Goal: Transaction & Acquisition: Purchase product/service

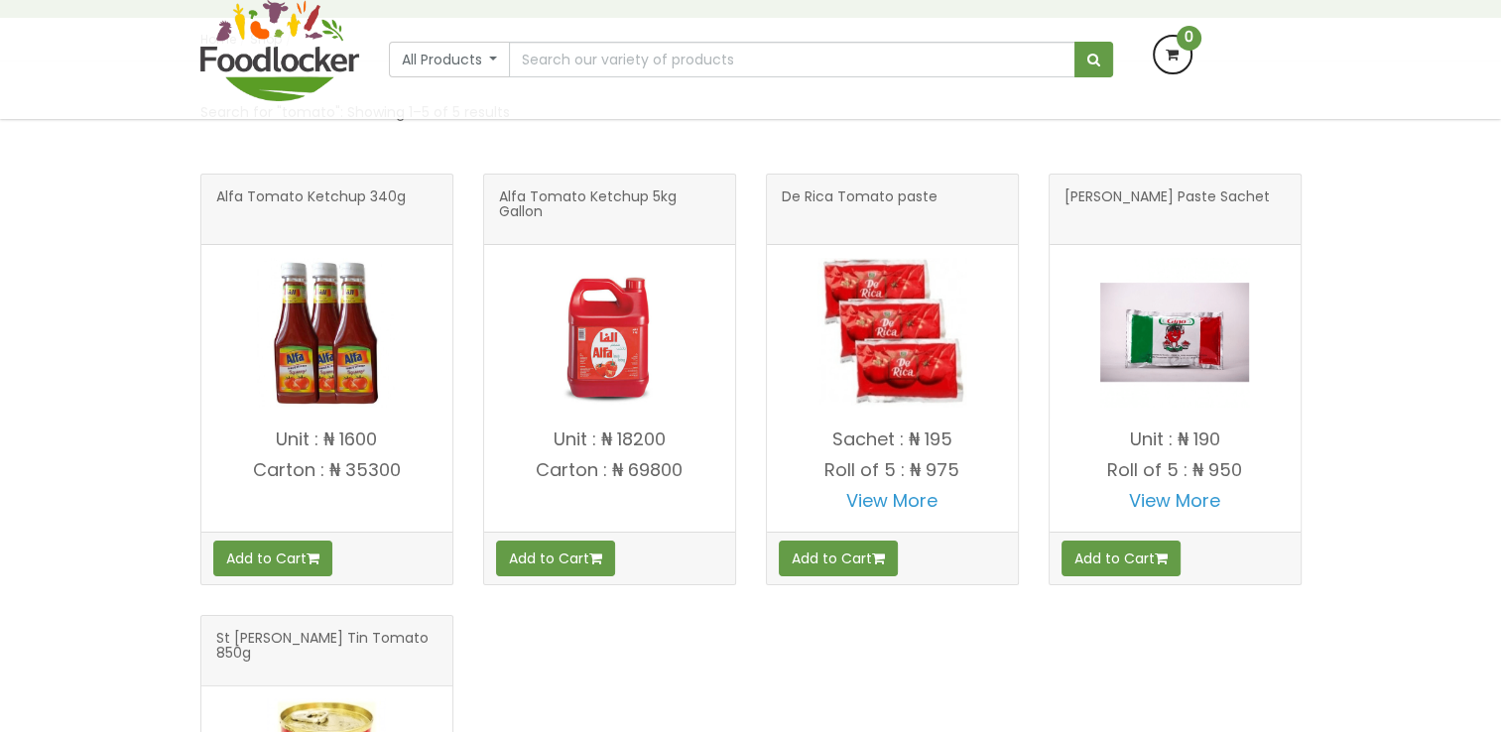
scroll to position [298, 0]
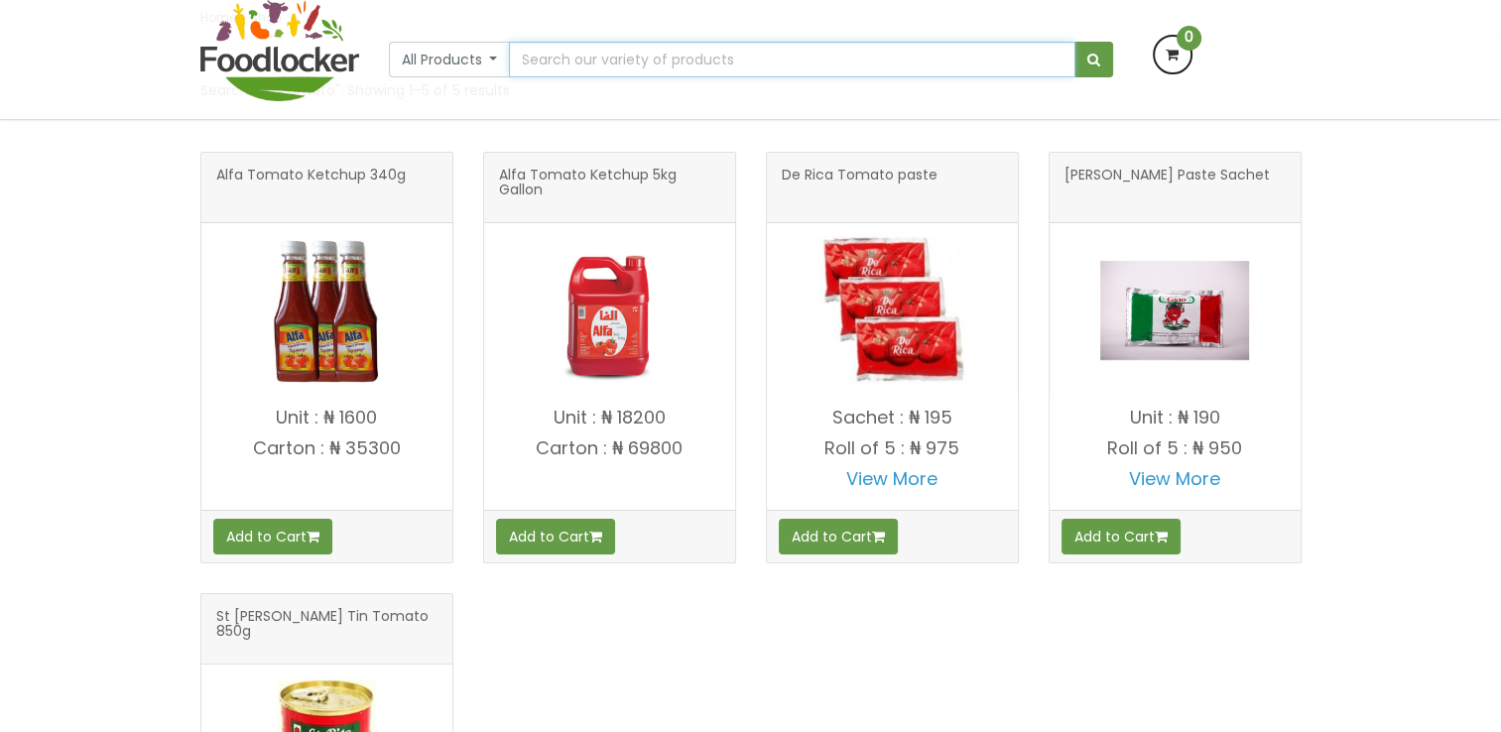
click at [604, 61] on input "text" at bounding box center [791, 60] width 565 height 36
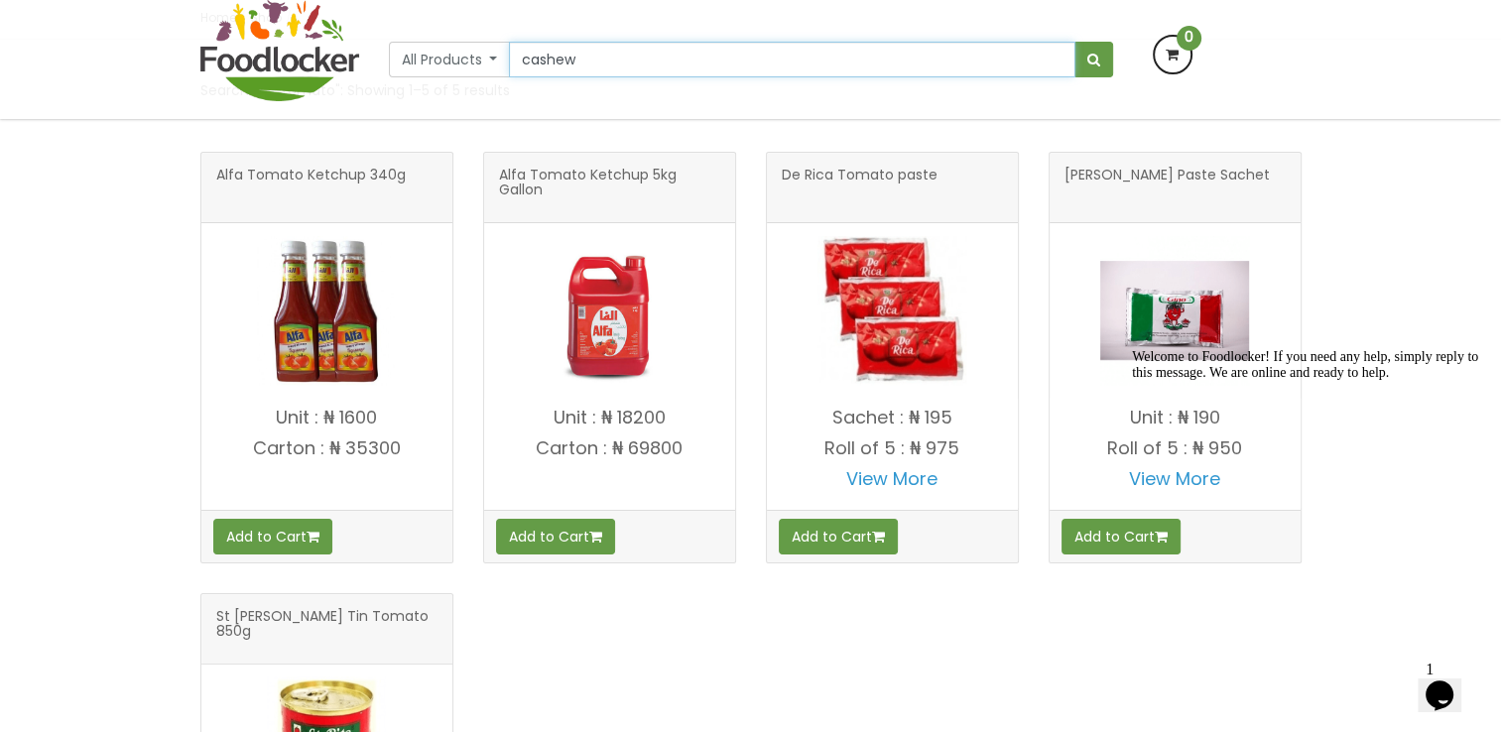
type input "cashew"
click at [1074, 42] on button "submit" at bounding box center [1093, 60] width 39 height 36
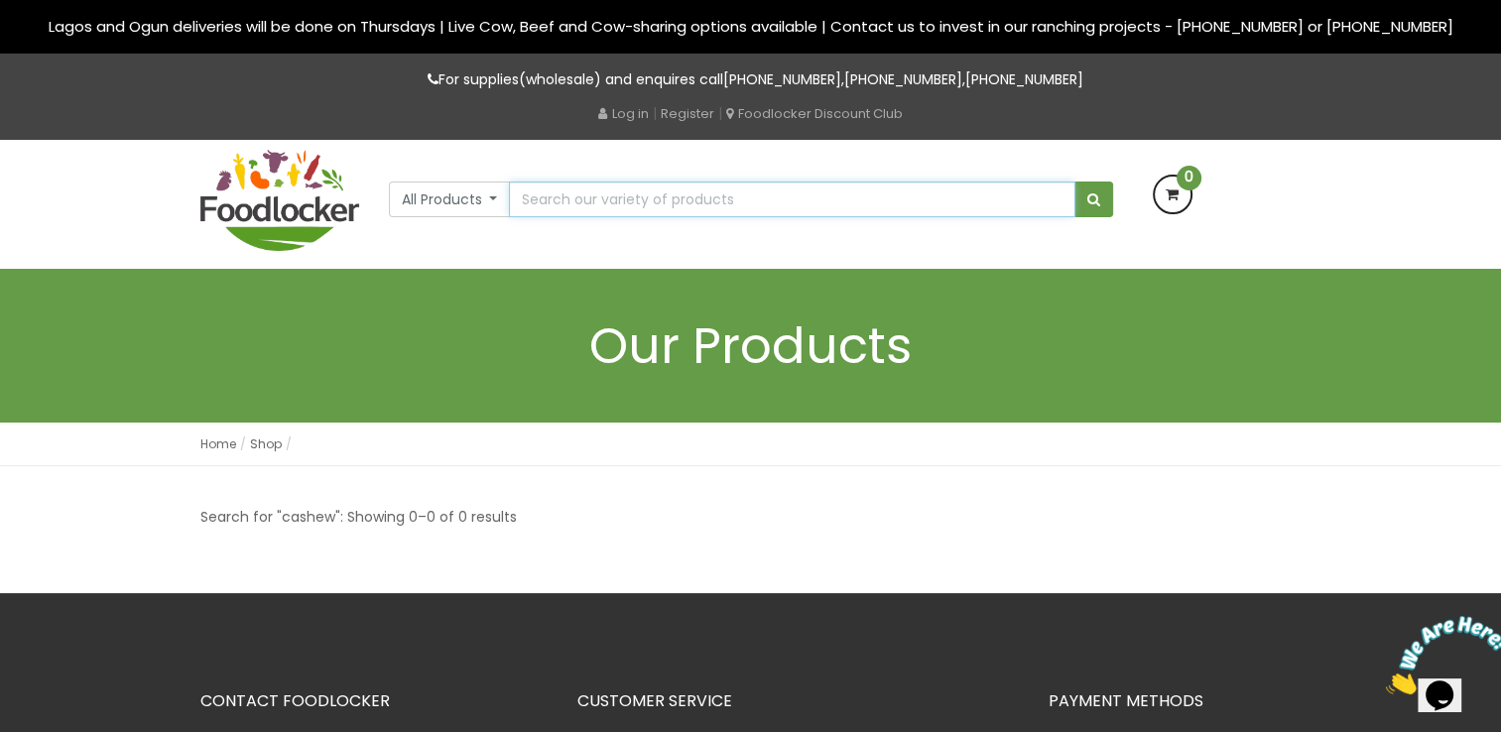
click at [558, 200] on input "text" at bounding box center [791, 199] width 565 height 36
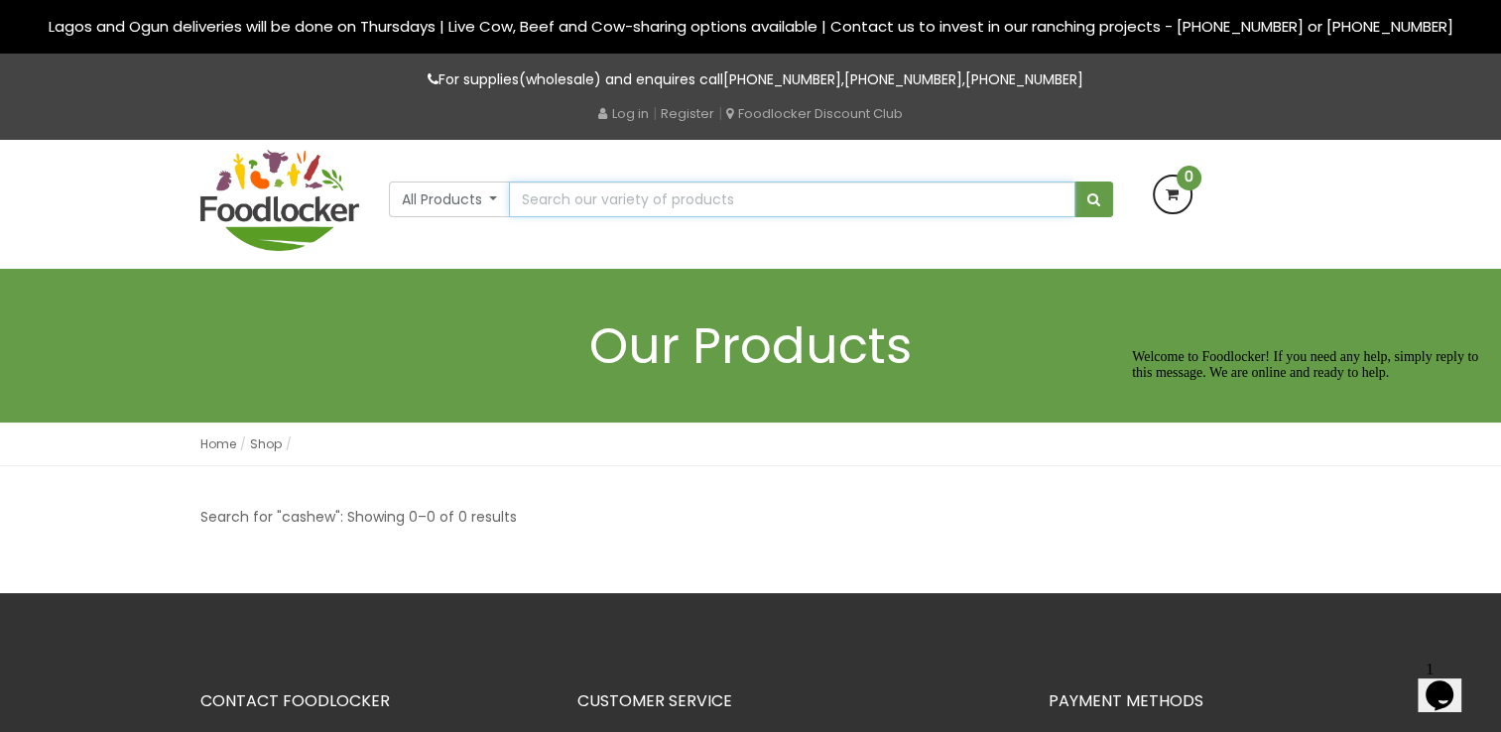
click at [588, 200] on input "text" at bounding box center [791, 199] width 565 height 36
type input "coconut"
click at [1074, 181] on button "submit" at bounding box center [1093, 199] width 39 height 36
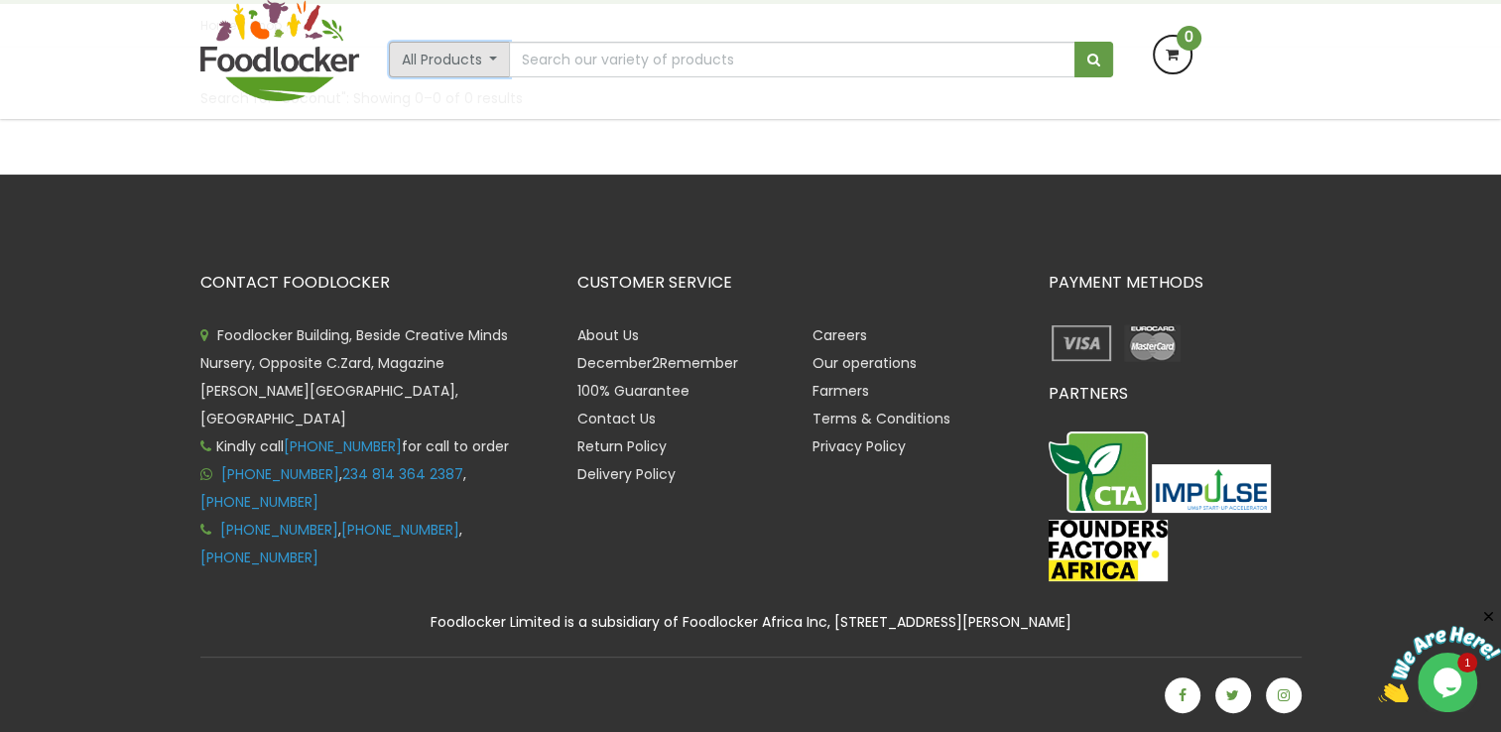
click at [480, 52] on button "All Products" at bounding box center [450, 60] width 122 height 36
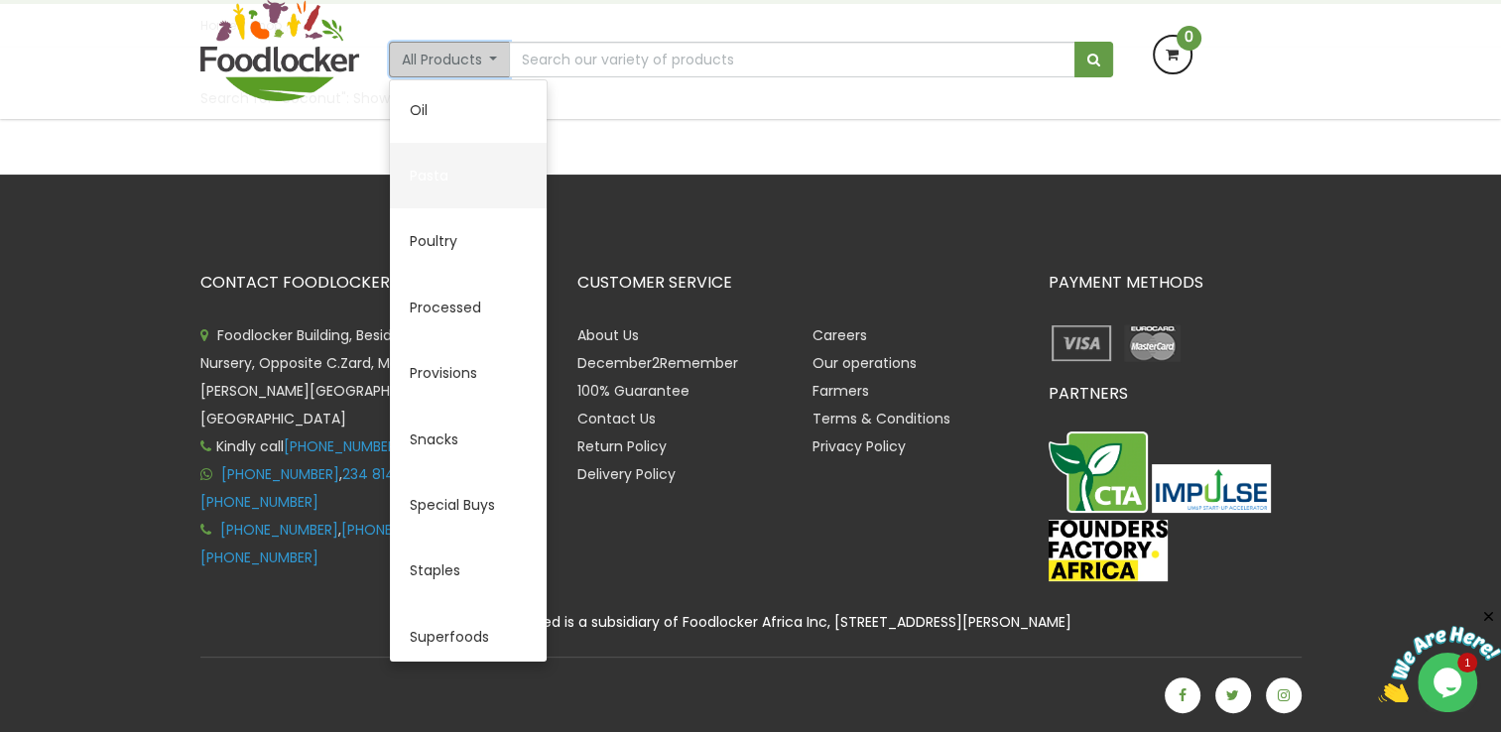
scroll to position [793, 0]
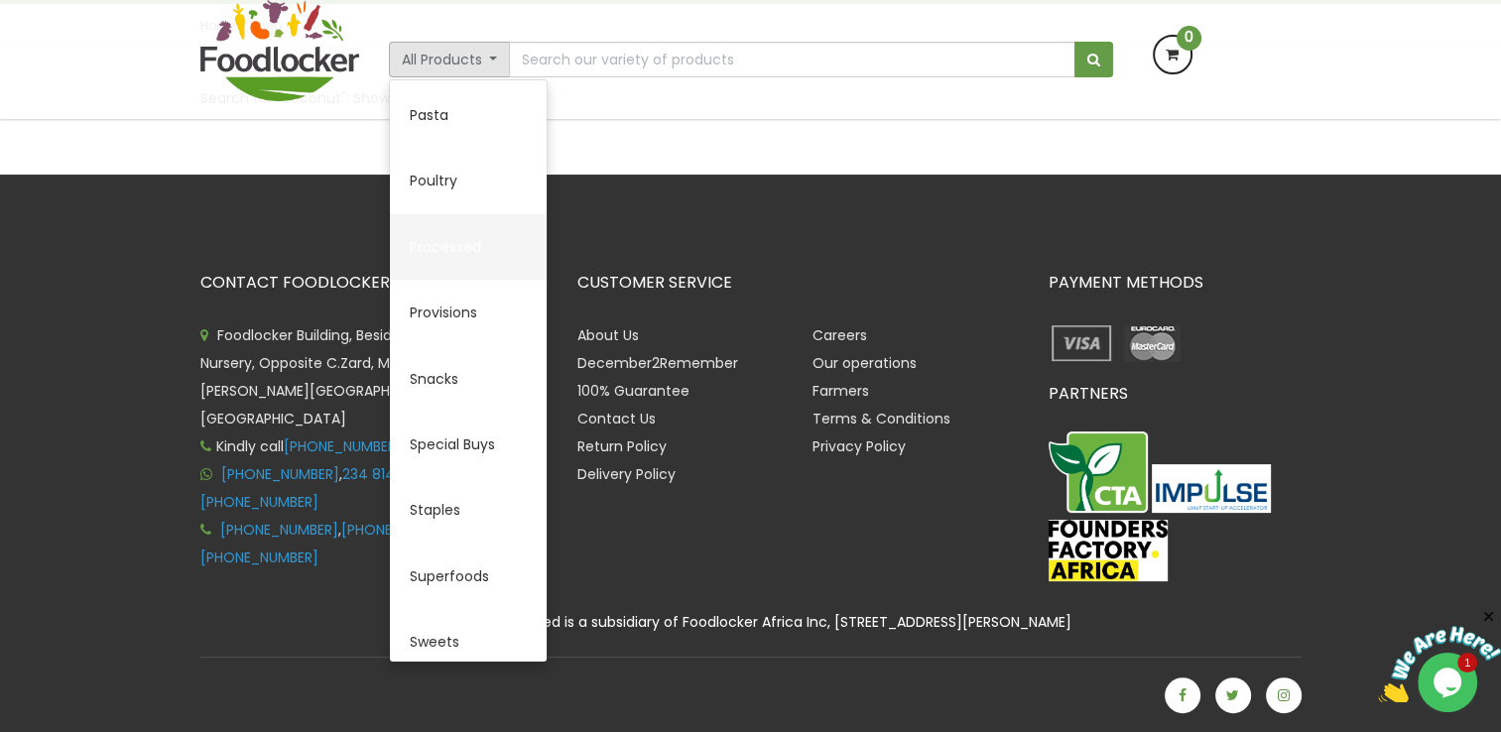
click at [456, 243] on link "Processed" at bounding box center [468, 246] width 157 height 65
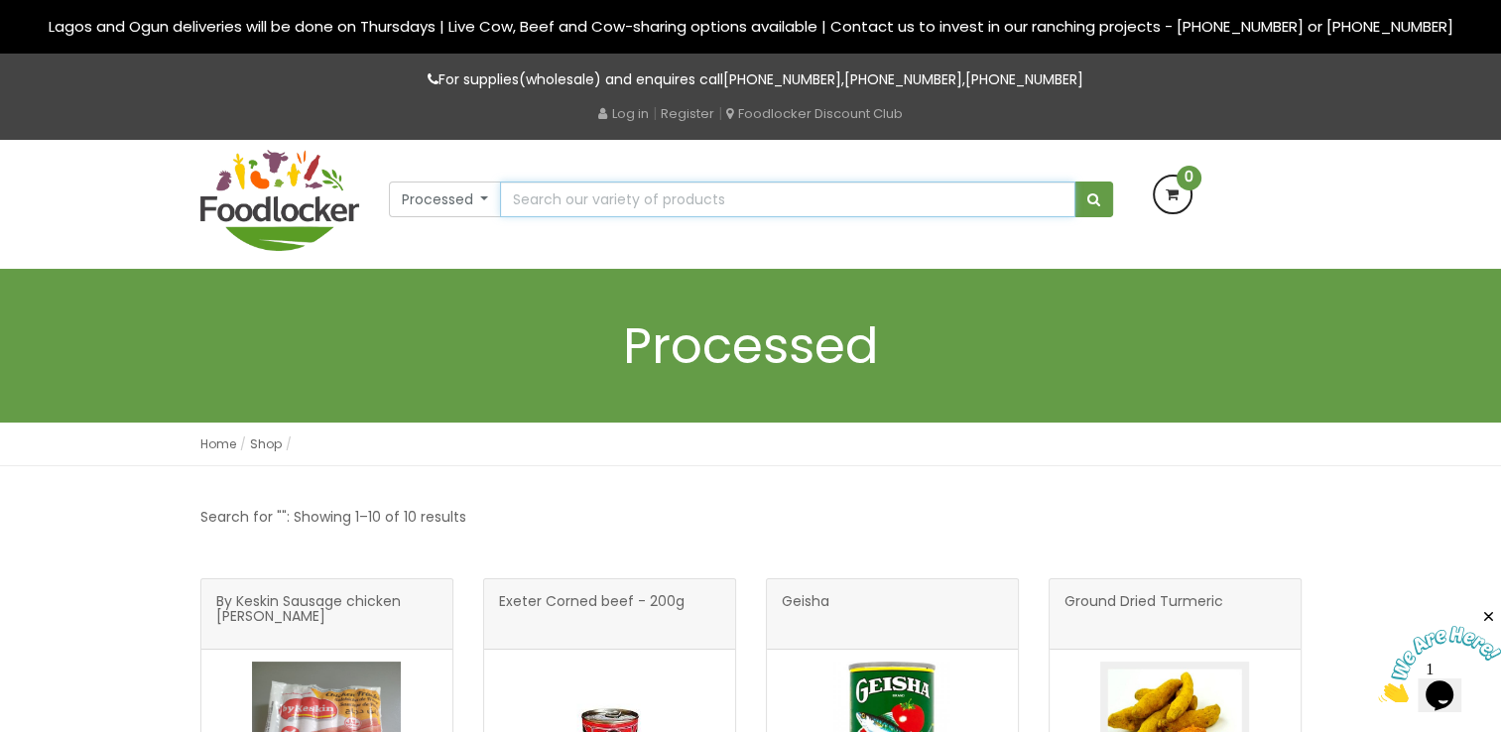
click at [585, 201] on input "text" at bounding box center [787, 199] width 574 height 36
type input "coconut"
click at [1074, 181] on button "submit" at bounding box center [1093, 199] width 39 height 36
